Goal: Understand process/instructions

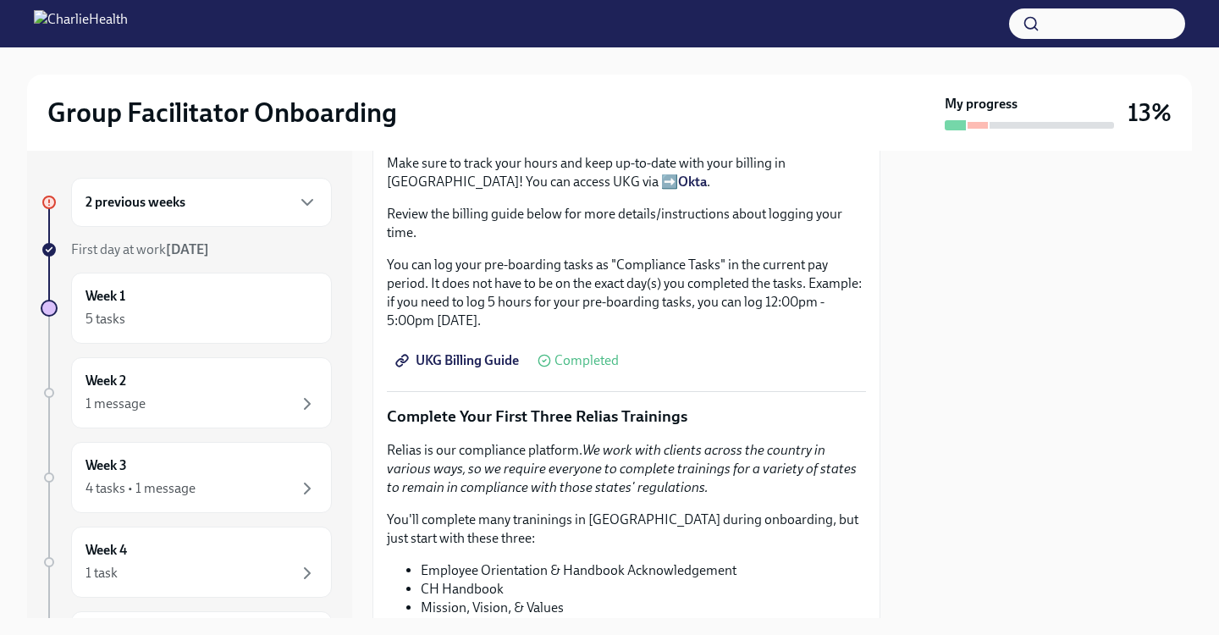
scroll to position [1602, 0]
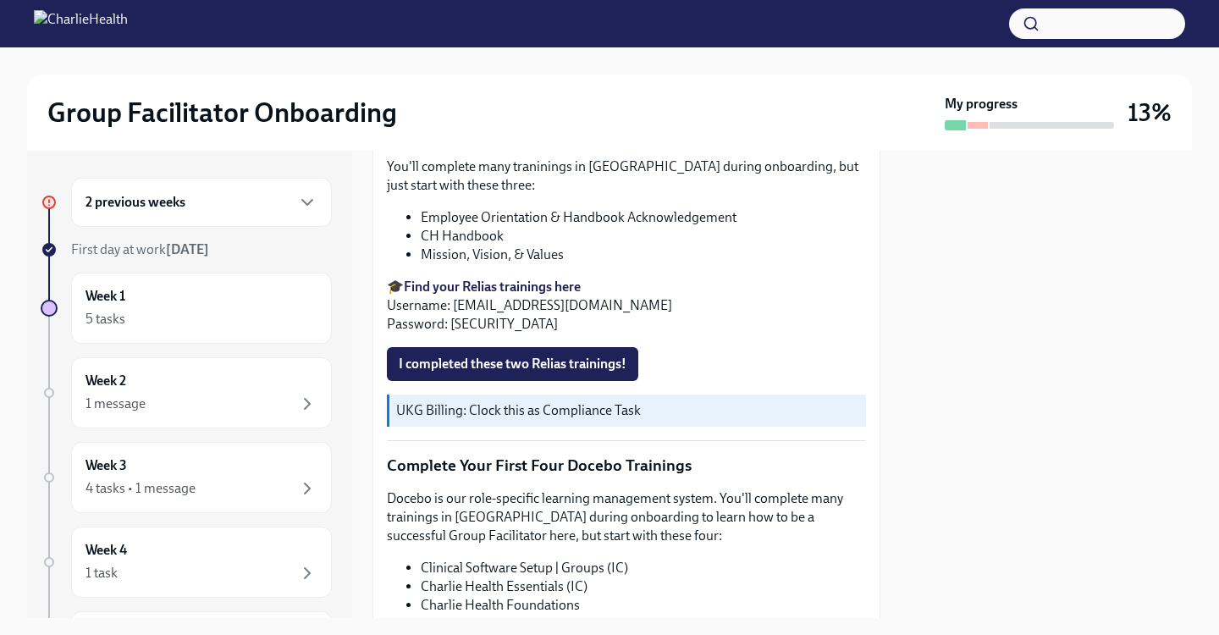
scroll to position [1943, 0]
click at [569, 286] on strong "Find your Relias trainings here" at bounding box center [492, 285] width 177 height 16
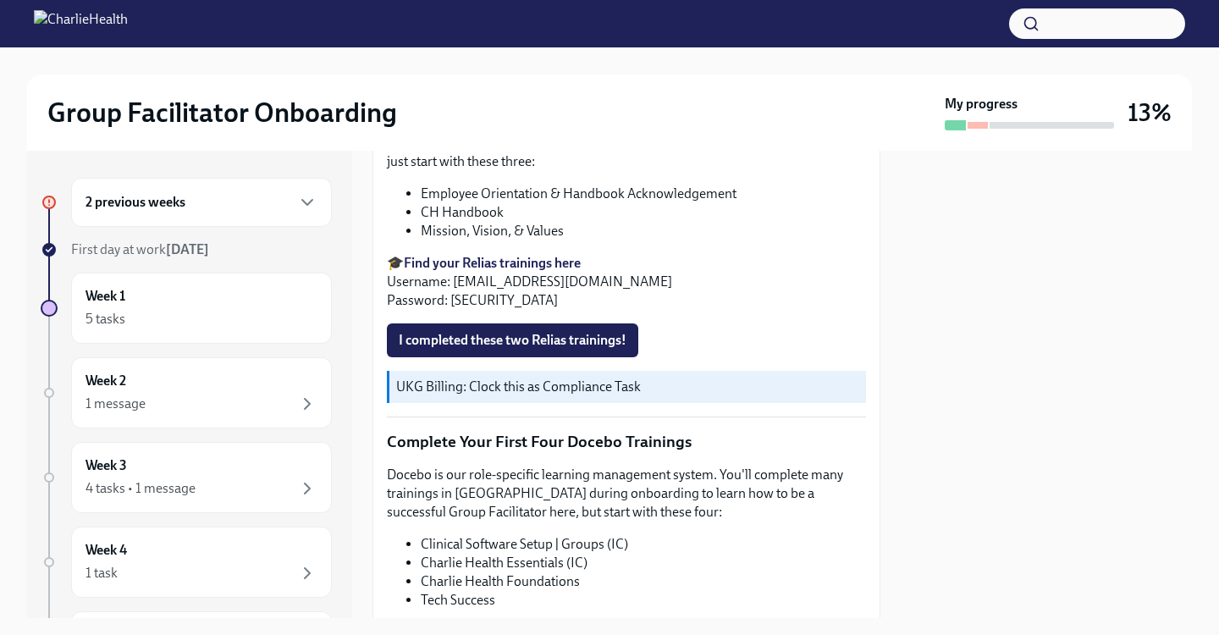
scroll to position [1965, 0]
drag, startPoint x: 653, startPoint y: 284, endPoint x: 451, endPoint y: 274, distance: 202.5
click at [451, 274] on p "🎓 Find your Relias trainings here Username: [EMAIL_ADDRESS][DOMAIN_NAME] Passwo…" at bounding box center [626, 281] width 479 height 56
copy p "[EMAIL_ADDRESS][DOMAIN_NAME]"
click at [504, 297] on p "🎓 Find your Relias trainings here Username: [EMAIL_ADDRESS][DOMAIN_NAME] Passwo…" at bounding box center [626, 281] width 479 height 56
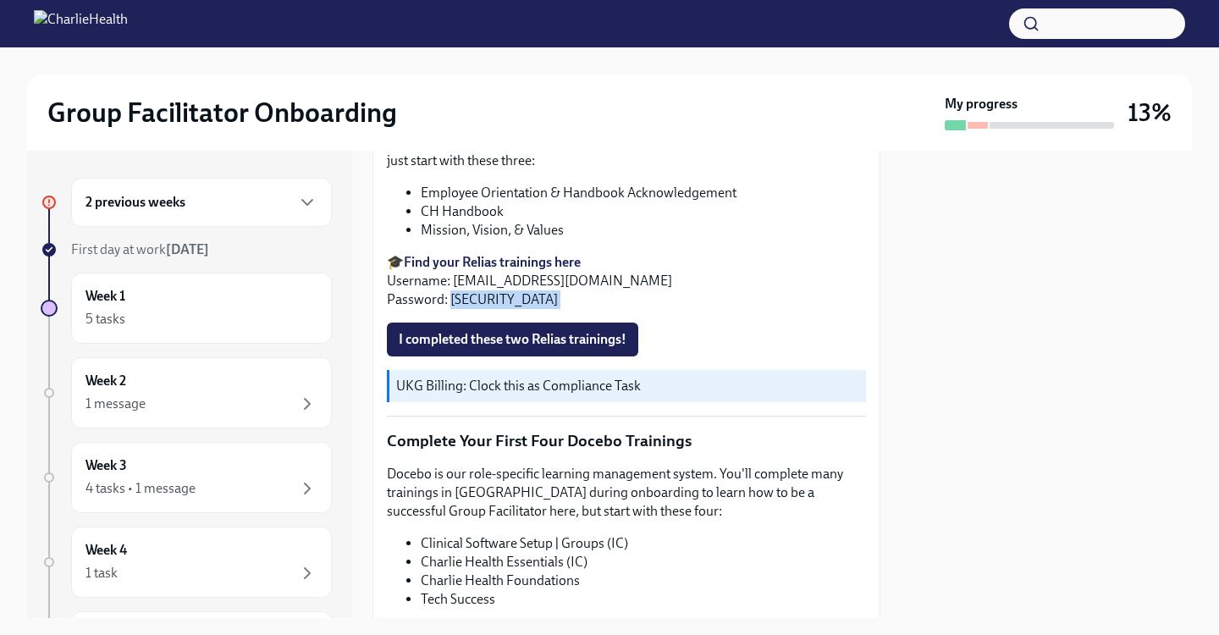
drag, startPoint x: 504, startPoint y: 297, endPoint x: 449, endPoint y: 295, distance: 54.2
click at [449, 295] on p "🎓 Find your Relias trainings here Username: tiara.honesty@charliehealth.com Pas…" at bounding box center [626, 281] width 479 height 56
copy p "ch1234"
click at [547, 306] on p "🎓 Find your Relias trainings here Username: tiara.honesty@charliehealth.com Pas…" at bounding box center [626, 281] width 479 height 56
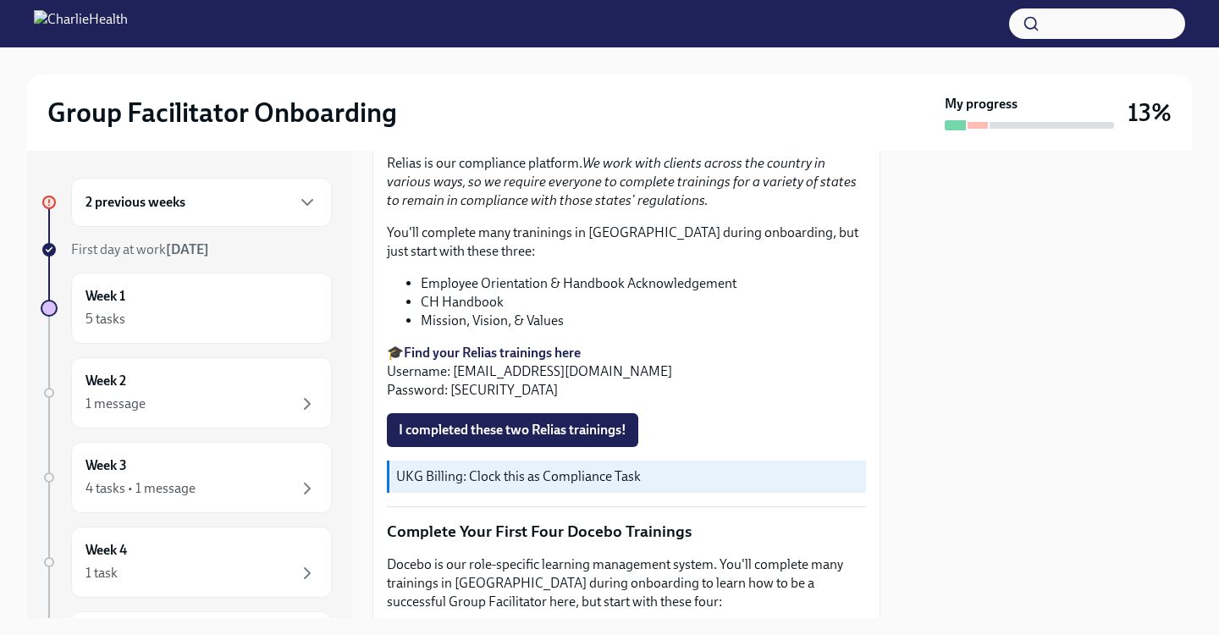
scroll to position [1877, 0]
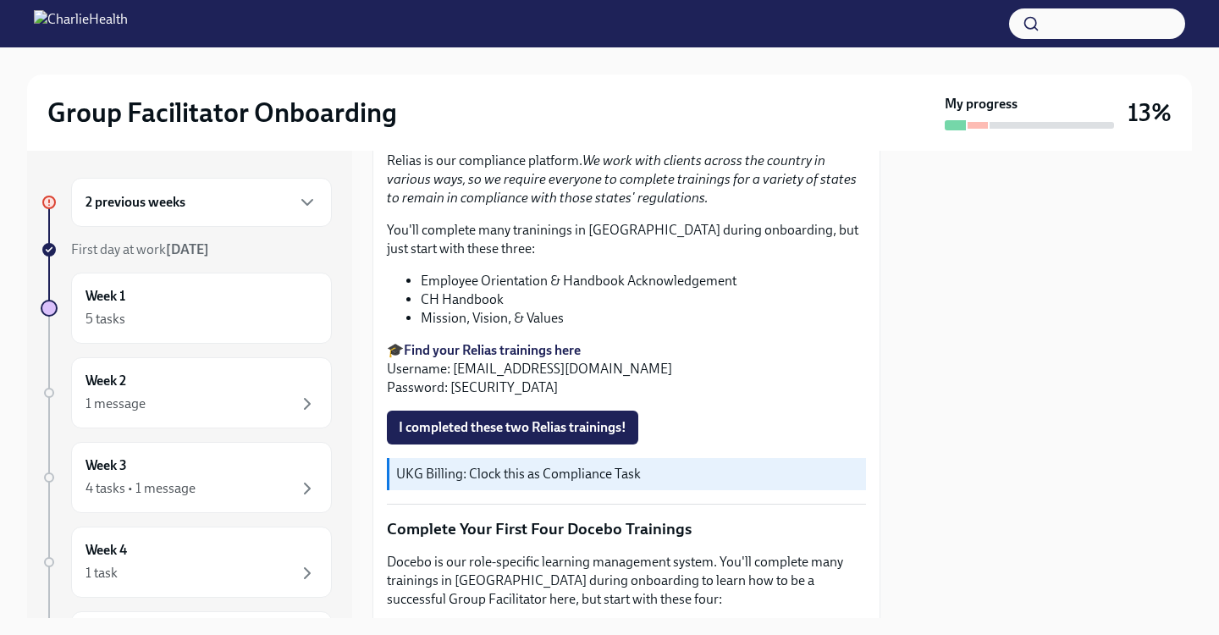
click at [546, 342] on strong "Find your Relias trainings here" at bounding box center [492, 350] width 177 height 16
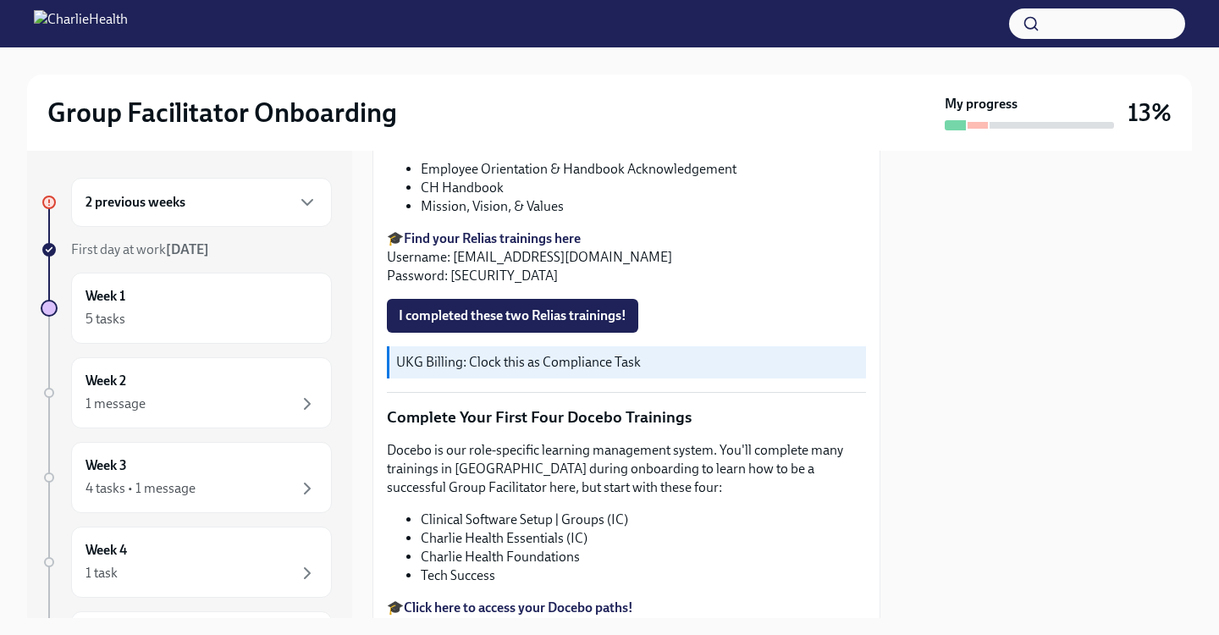
scroll to position [1994, 0]
